Goal: Use online tool/utility: Utilize a website feature to perform a specific function

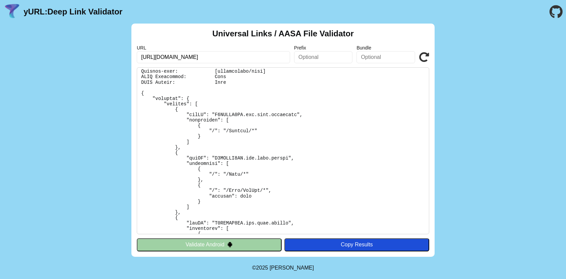
scroll to position [27, 0]
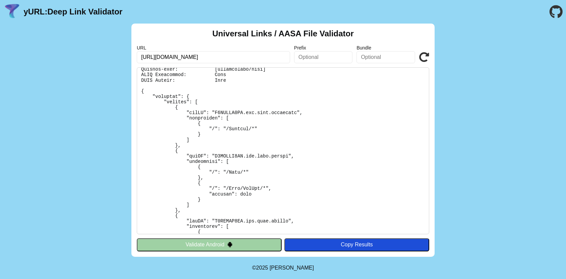
click at [187, 156] on pre at bounding box center [283, 150] width 292 height 167
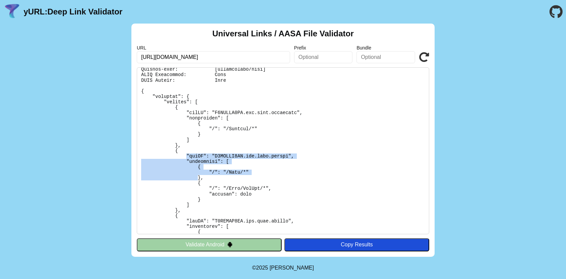
drag, startPoint x: 186, startPoint y: 155, endPoint x: 199, endPoint y: 179, distance: 27.1
click at [199, 179] on pre at bounding box center [283, 150] width 292 height 167
click at [182, 159] on pre at bounding box center [283, 150] width 292 height 167
drag, startPoint x: 187, startPoint y: 154, endPoint x: 195, endPoint y: 169, distance: 17.5
click at [195, 169] on pre at bounding box center [283, 150] width 292 height 167
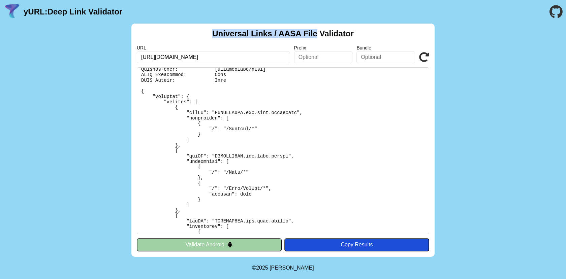
drag, startPoint x: 210, startPoint y: 32, endPoint x: 316, endPoint y: 34, distance: 105.4
click at [316, 34] on div "Universal Links / AASA File Validator URL [URL][DOMAIN_NAME] Prefix Bundle Vali…" at bounding box center [282, 140] width 303 height 233
copy h2 "Universal Links / AASA File"
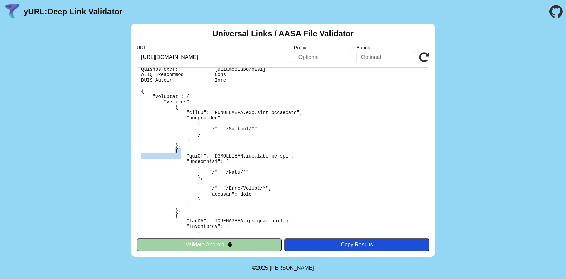
drag, startPoint x: 176, startPoint y: 151, endPoint x: 182, endPoint y: 155, distance: 7.3
click at [182, 155] on pre at bounding box center [283, 150] width 292 height 167
click at [176, 152] on pre at bounding box center [283, 150] width 292 height 167
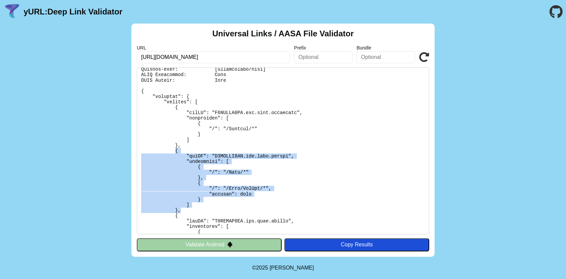
drag, startPoint x: 175, startPoint y: 151, endPoint x: 189, endPoint y: 208, distance: 58.9
click at [189, 208] on pre at bounding box center [283, 150] width 292 height 167
copy pre "{ "appID": "S8PKZGC8AM.com.brav.pisamo", "components": [ { "/": "/Pisa/*" }, { …"
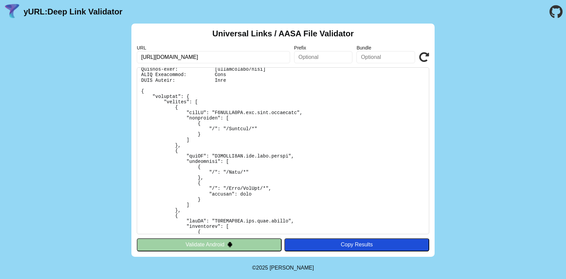
click at [212, 58] on input "[URL][DOMAIN_NAME]" at bounding box center [213, 57] width 153 height 12
click button "Validate" at bounding box center [0, 0] width 0 height 0
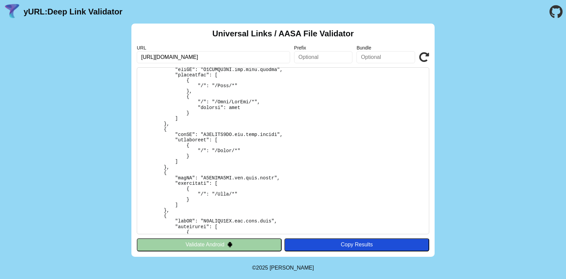
scroll to position [460, 0]
click at [422, 59] on icon at bounding box center [424, 57] width 10 height 10
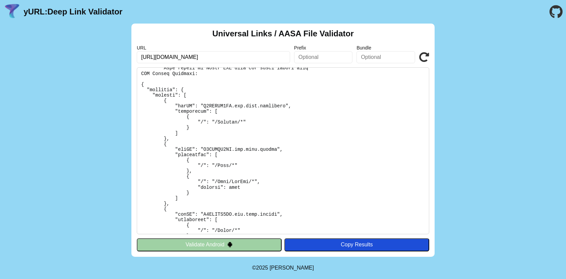
scroll to position [384, 0]
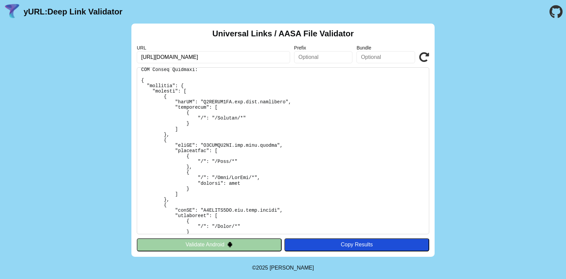
click at [424, 58] on icon at bounding box center [424, 57] width 10 height 10
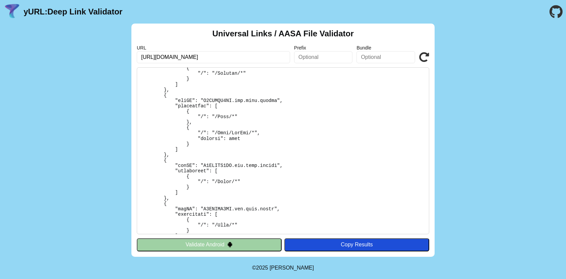
scroll to position [429, 0]
drag, startPoint x: 278, startPoint y: 31, endPoint x: 318, endPoint y: 31, distance: 39.4
click at [318, 31] on h2 "Universal Links / AASA File Validator" at bounding box center [282, 33] width 141 height 9
copy h2 "AASA File"
